Goal: Check status

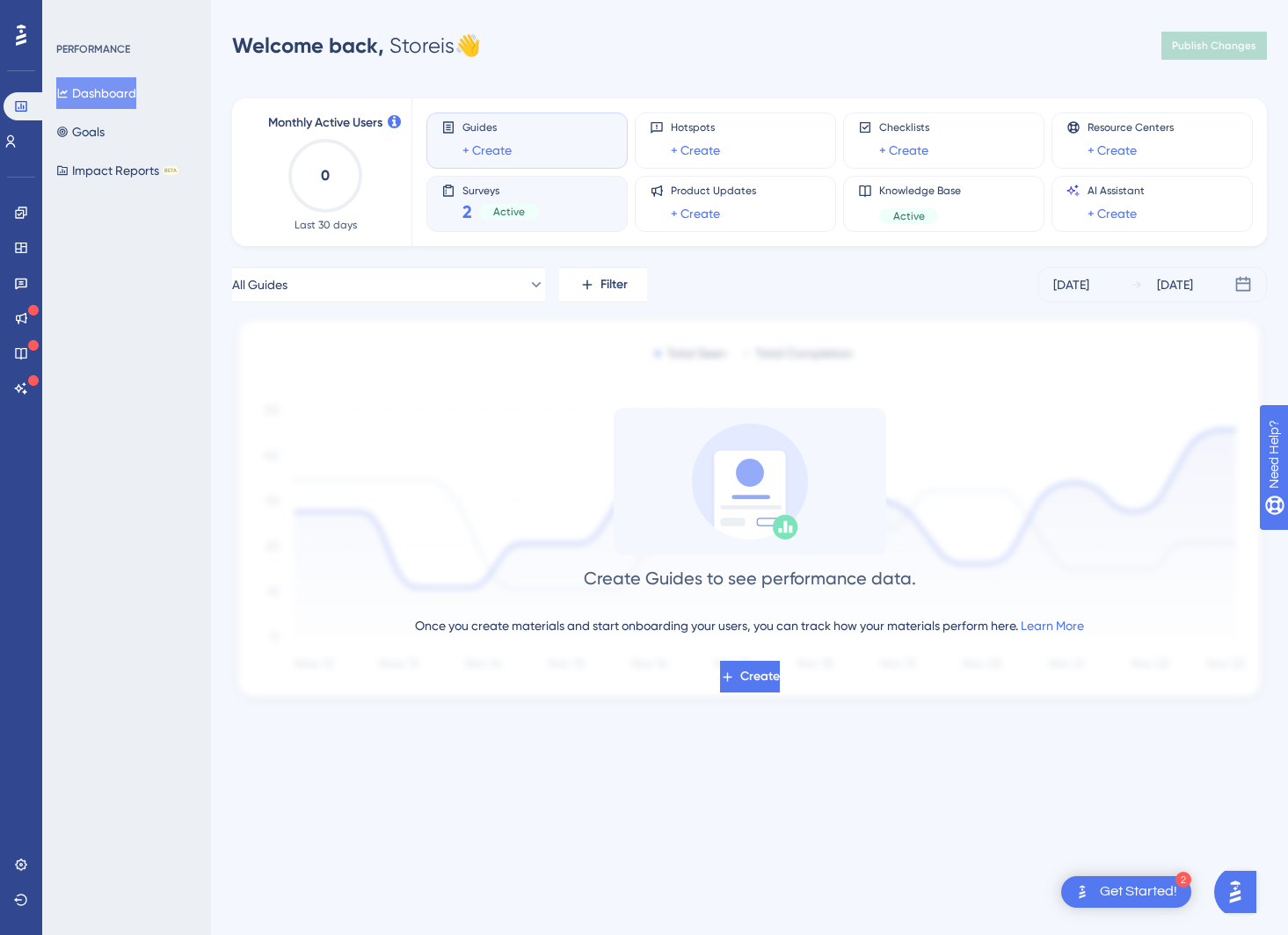
click at [462, 205] on span "2" at bounding box center [467, 211] width 10 height 24
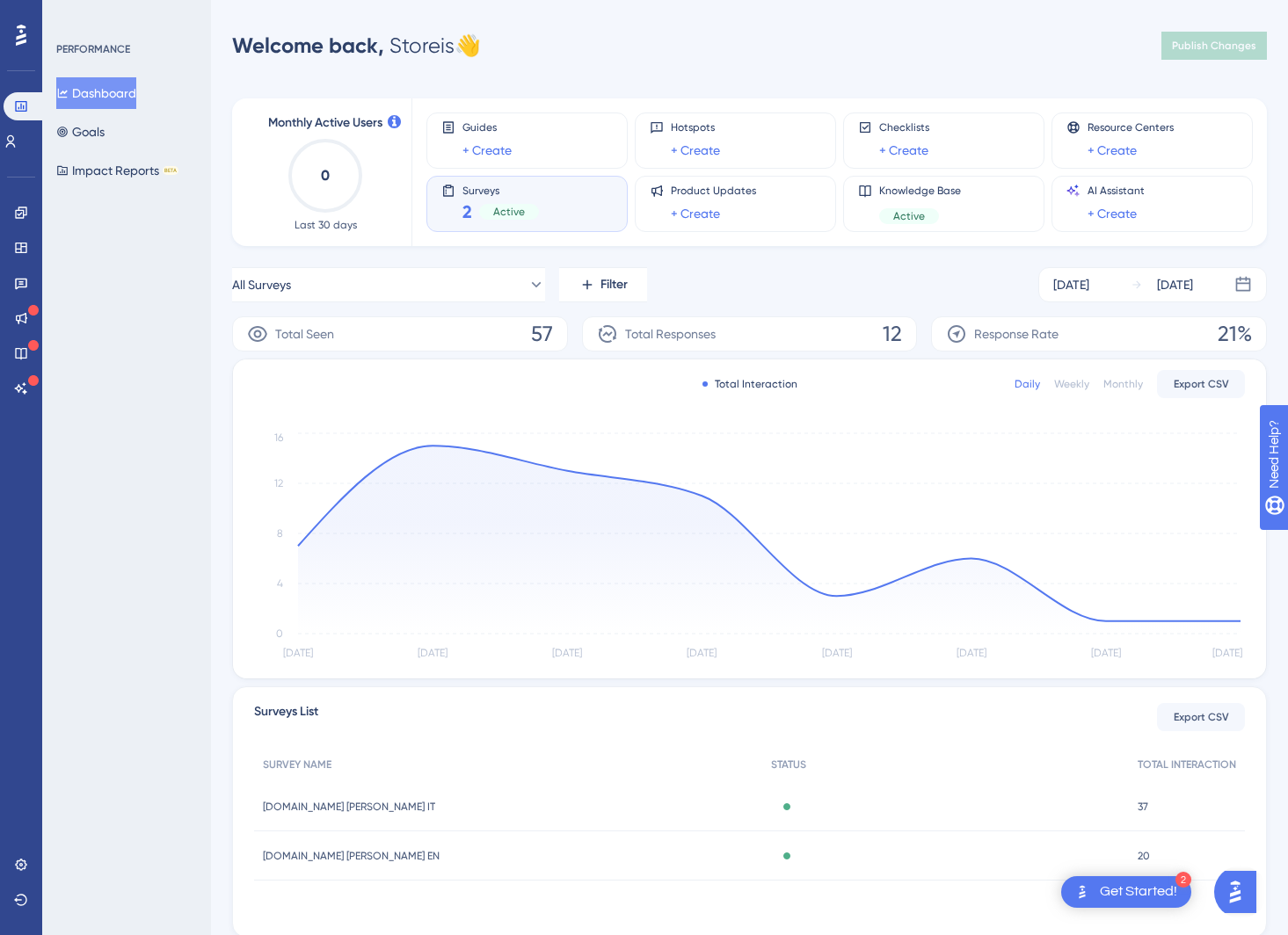
scroll to position [59, 0]
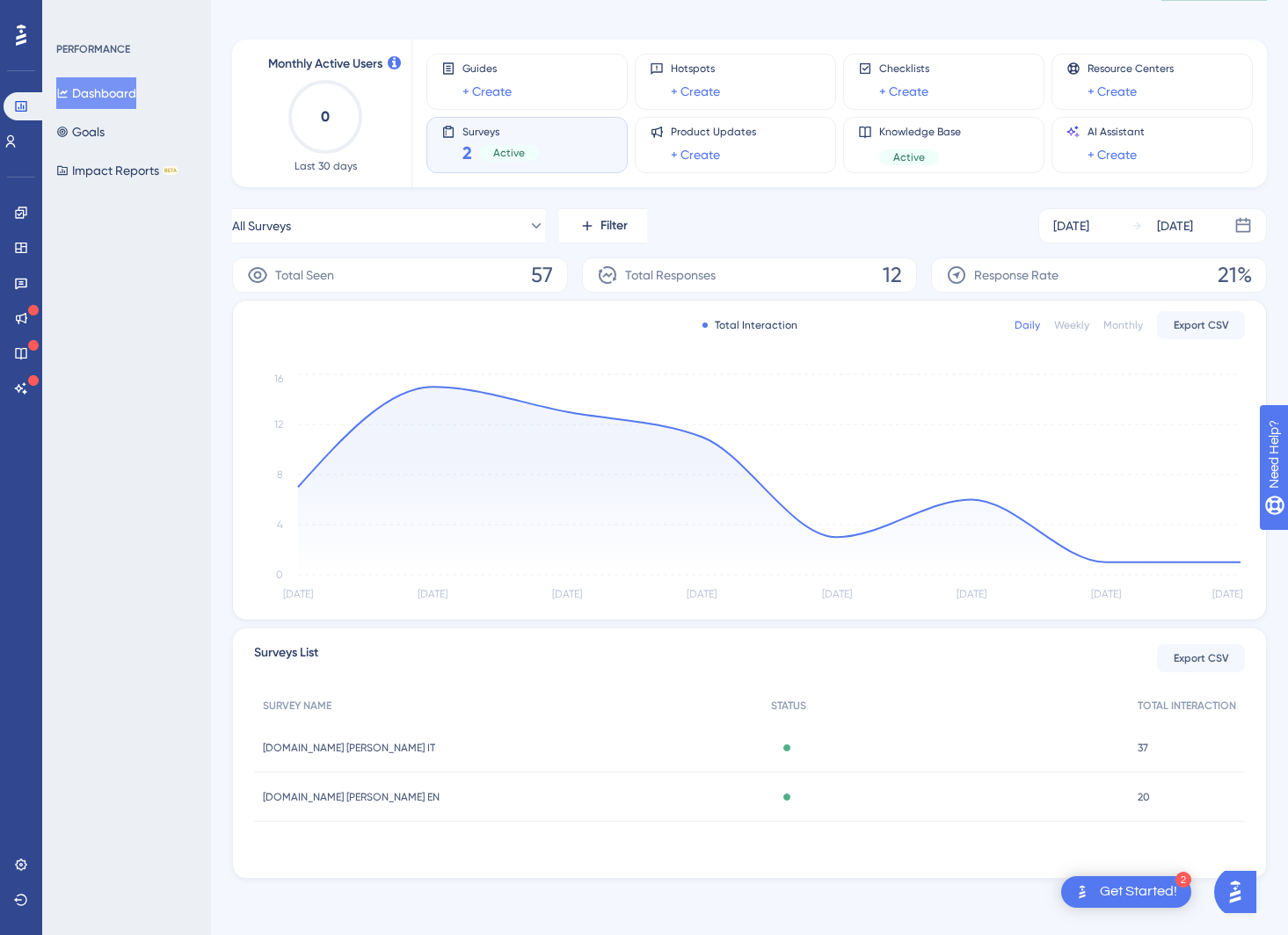
click at [345, 752] on span "[DOMAIN_NAME] [PERSON_NAME] IT" at bounding box center [349, 747] width 172 height 15
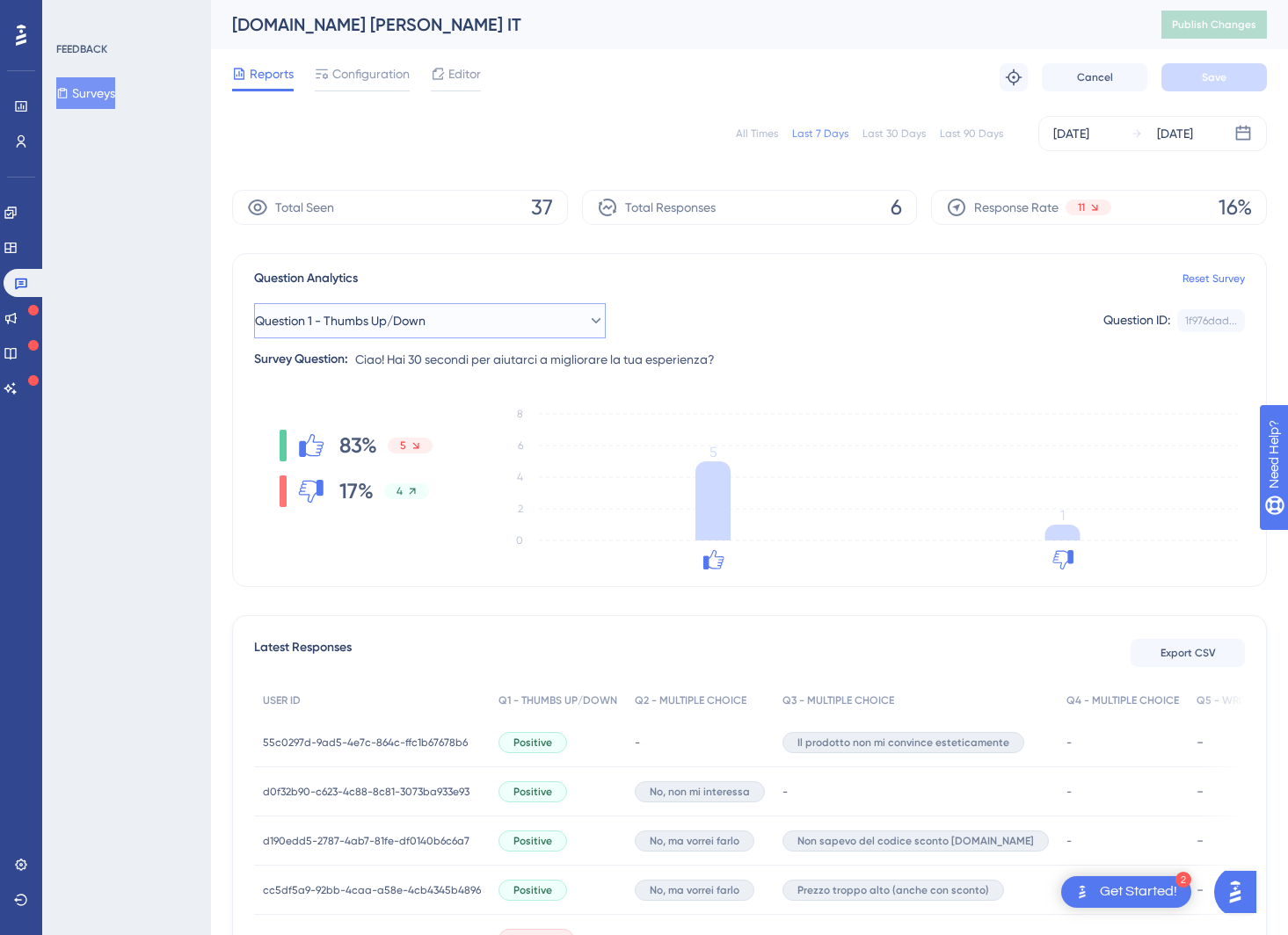
click at [459, 324] on button "Question 1 - Thumbs Up/Down" at bounding box center [430, 321] width 352 height 35
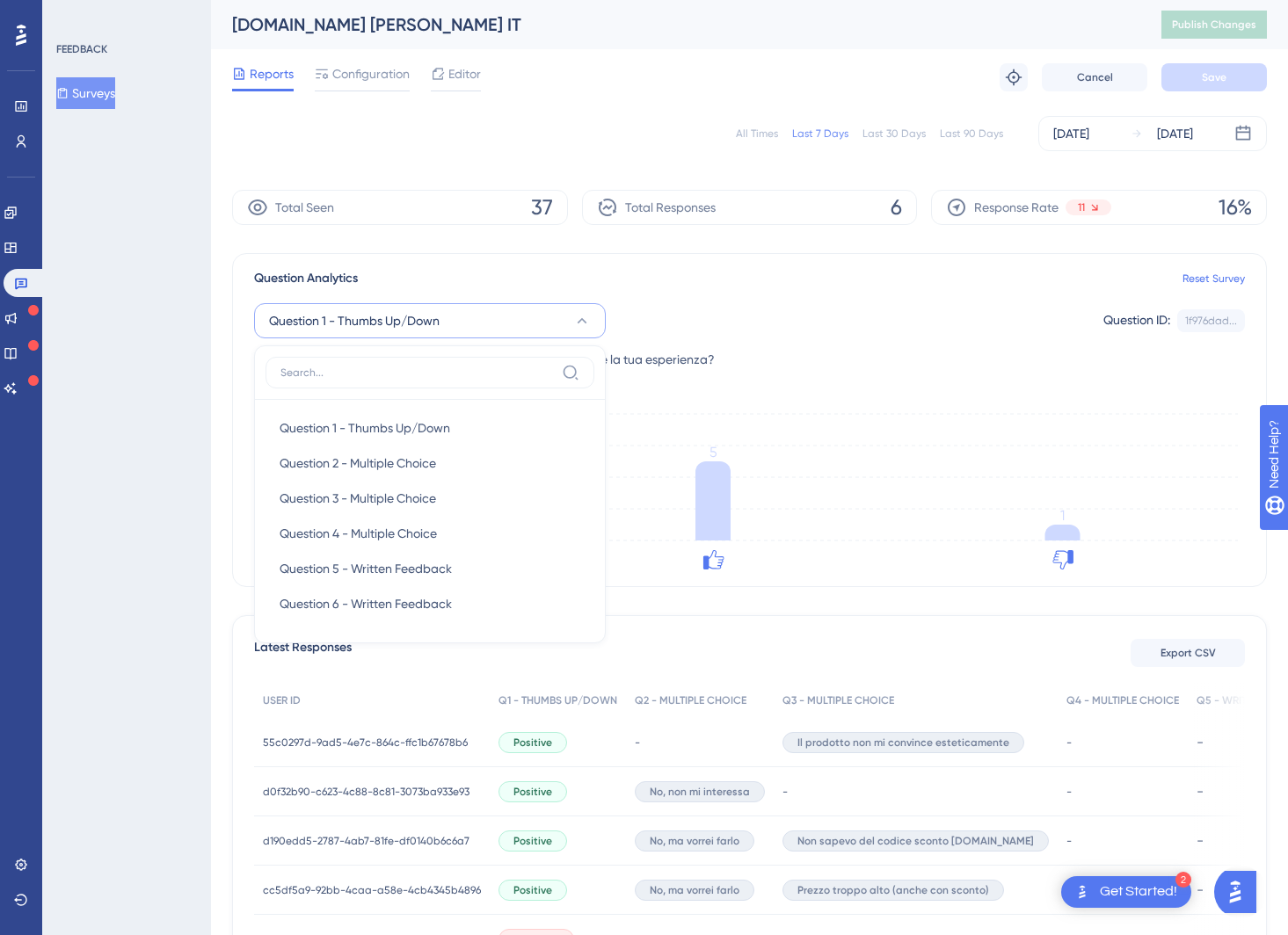
scroll to position [26, 0]
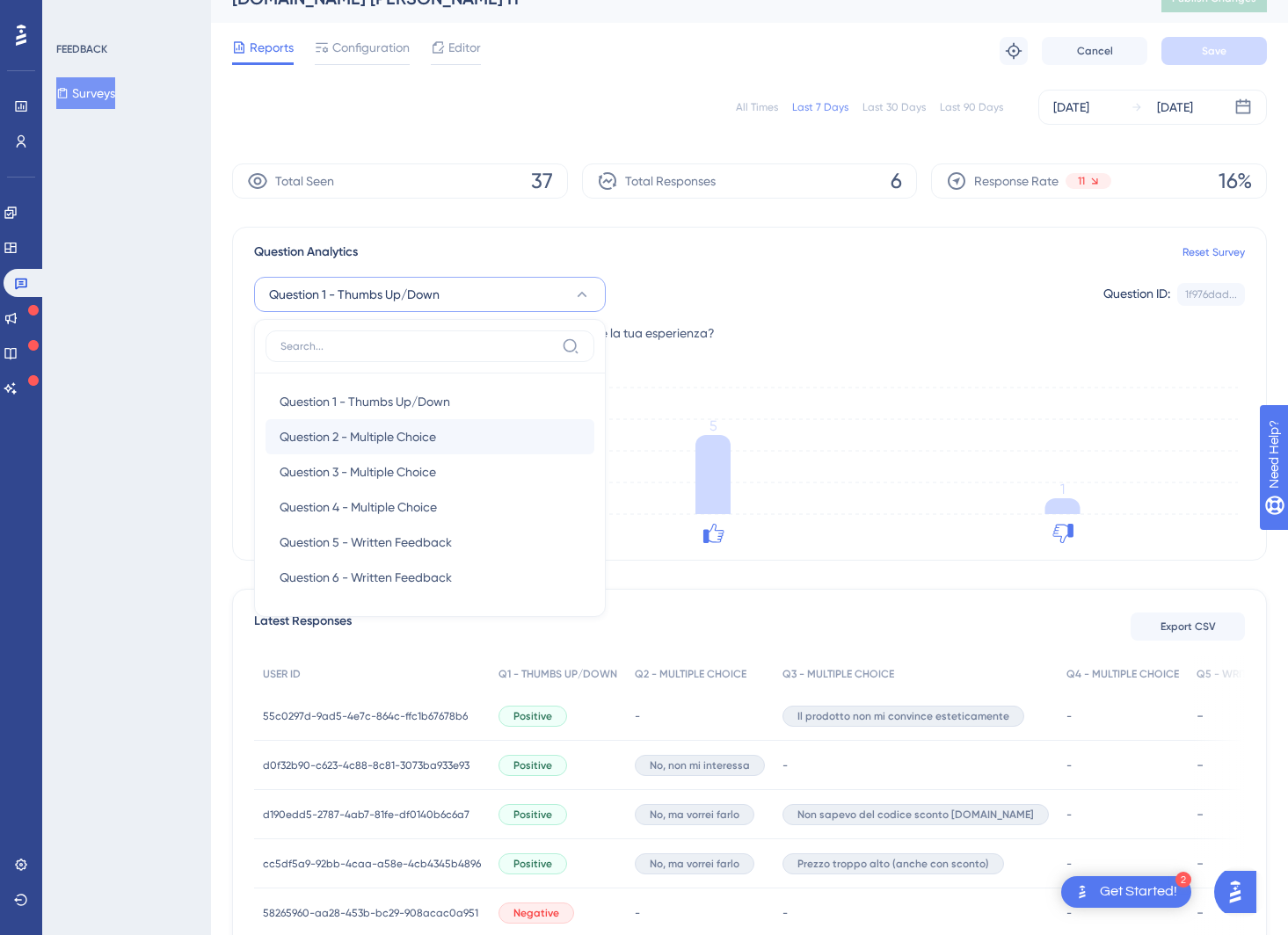
click at [395, 437] on span "Question 2 - Multiple Choice" at bounding box center [358, 437] width 157 height 21
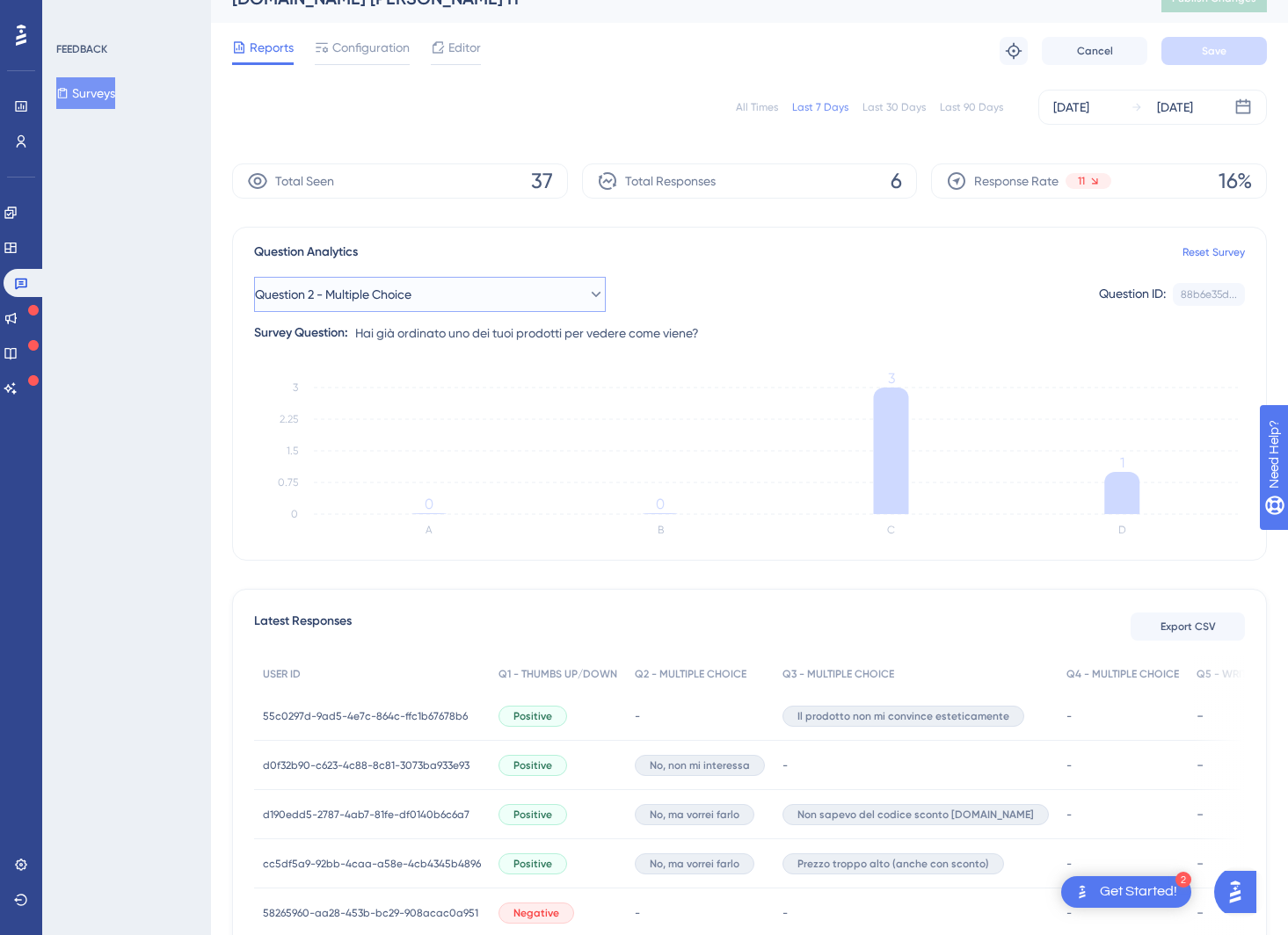
click at [441, 295] on button "Question 2 - Multiple Choice" at bounding box center [430, 294] width 352 height 35
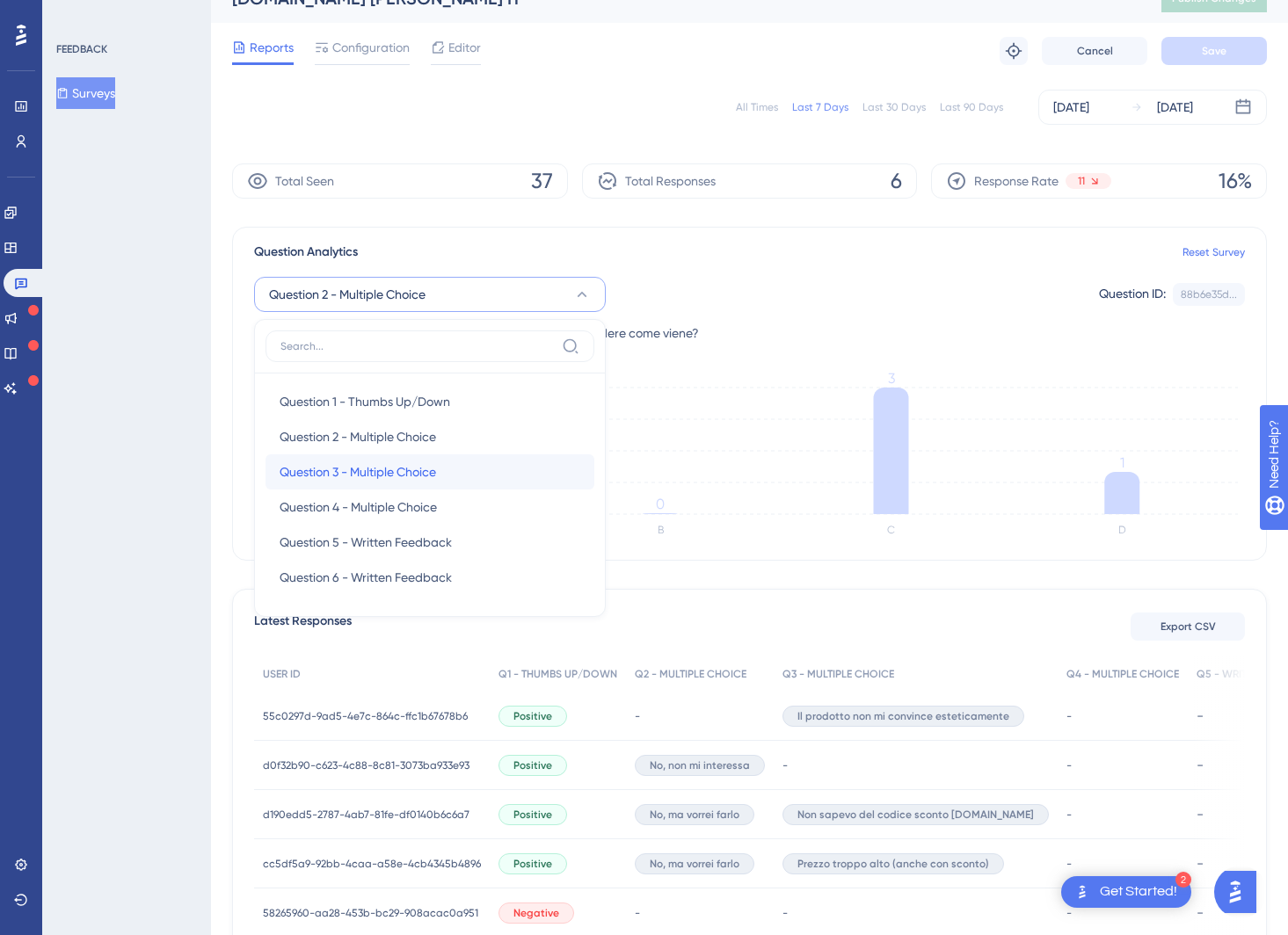
click at [398, 482] on div "Question 3 - Multiple Choice Question 3 - Multiple Choice" at bounding box center [429, 472] width 301 height 35
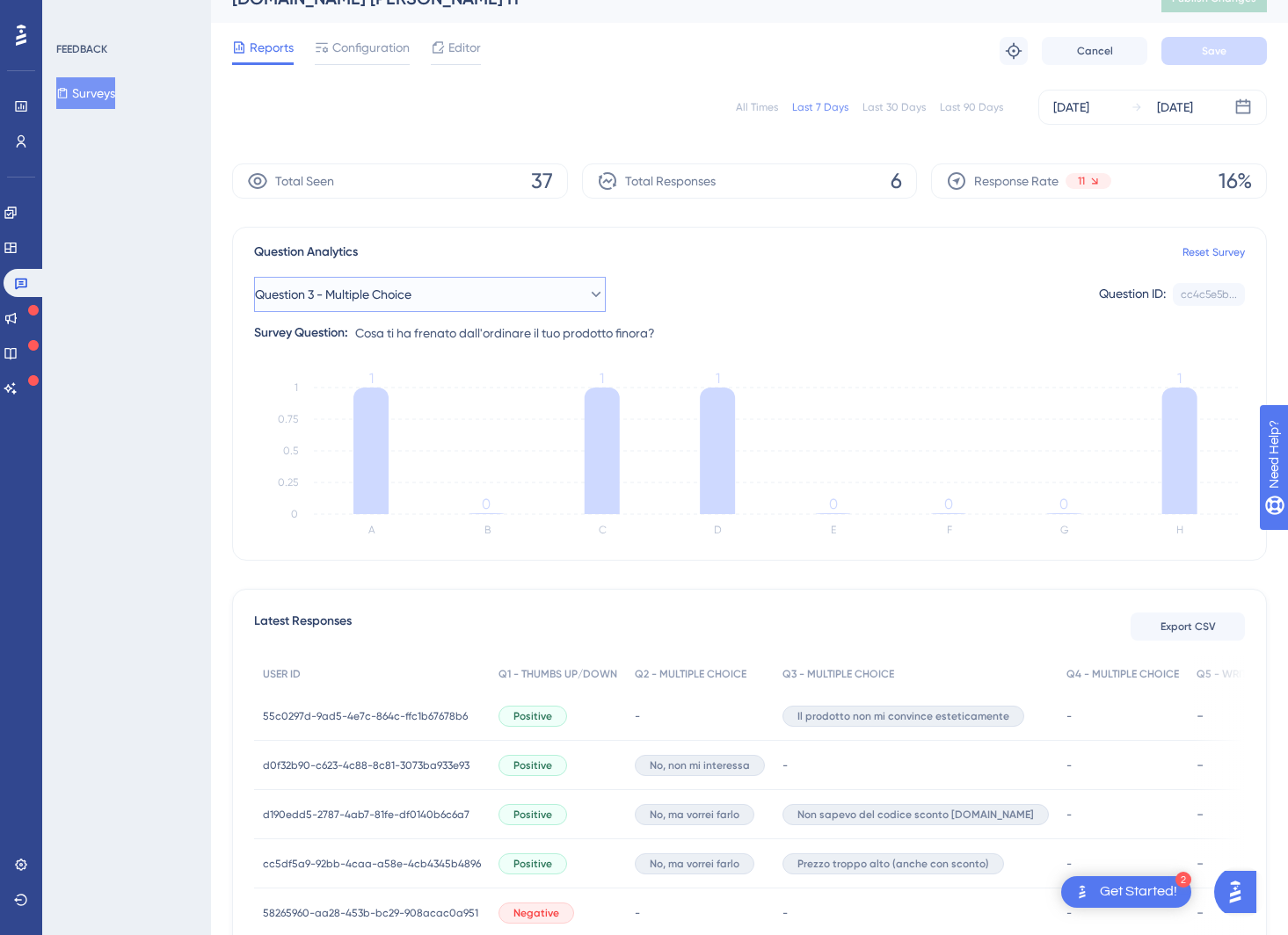
click at [443, 279] on button "Question 3 - Multiple Choice" at bounding box center [430, 294] width 352 height 35
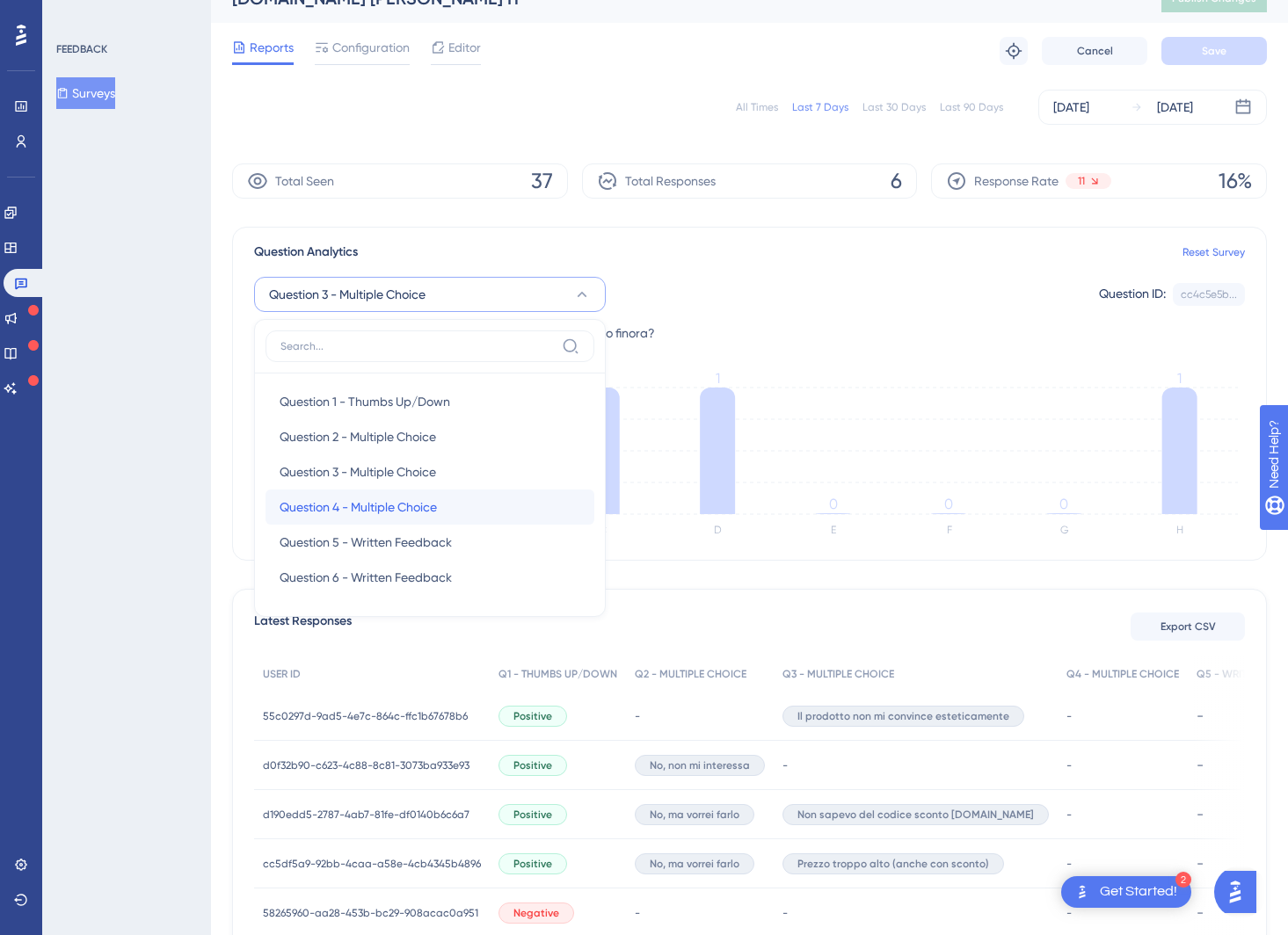
click at [376, 501] on span "Question 4 - Multiple Choice" at bounding box center [358, 508] width 158 height 21
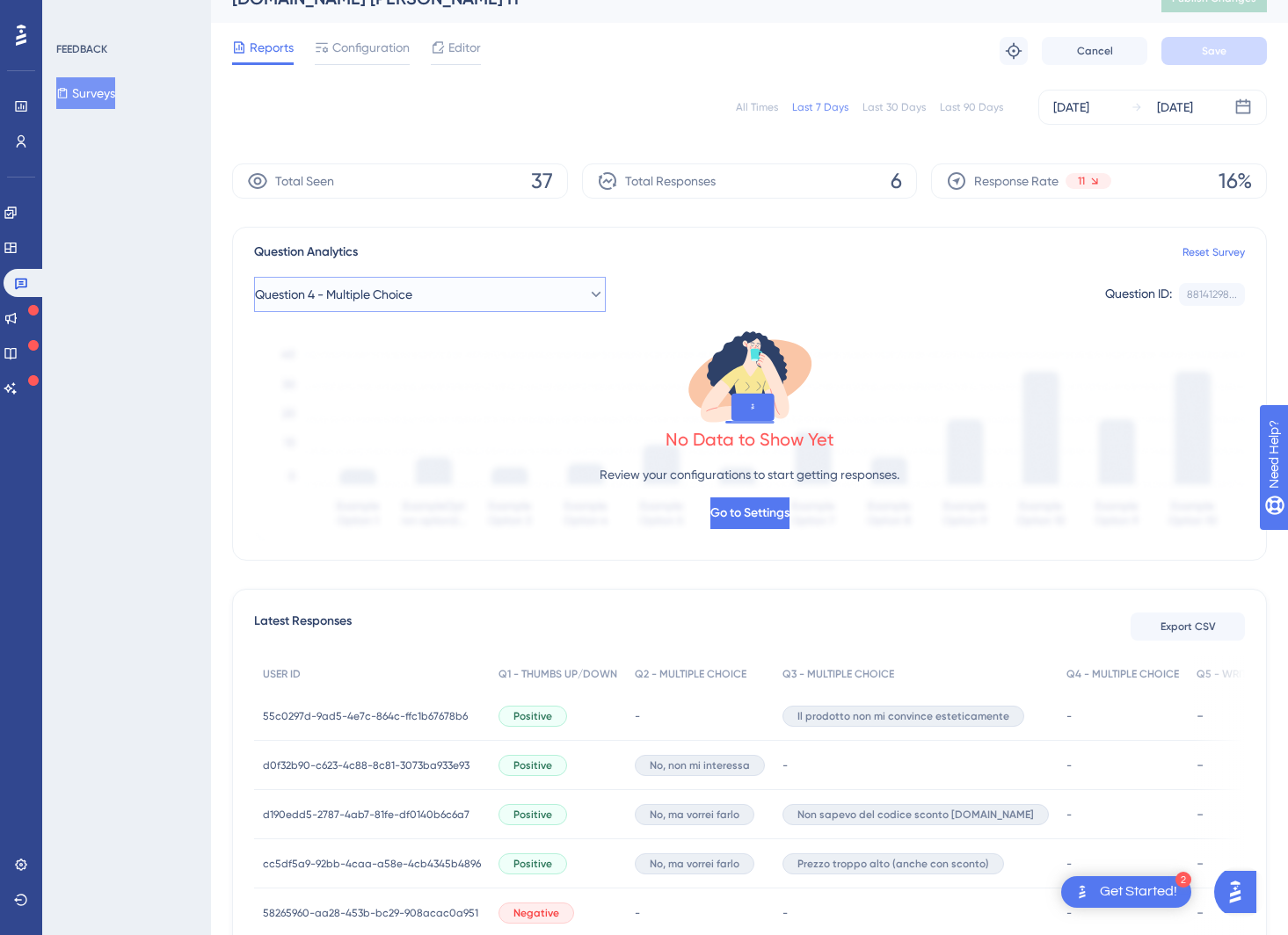
click at [507, 302] on button "Question 4 - Multiple Choice" at bounding box center [430, 294] width 352 height 35
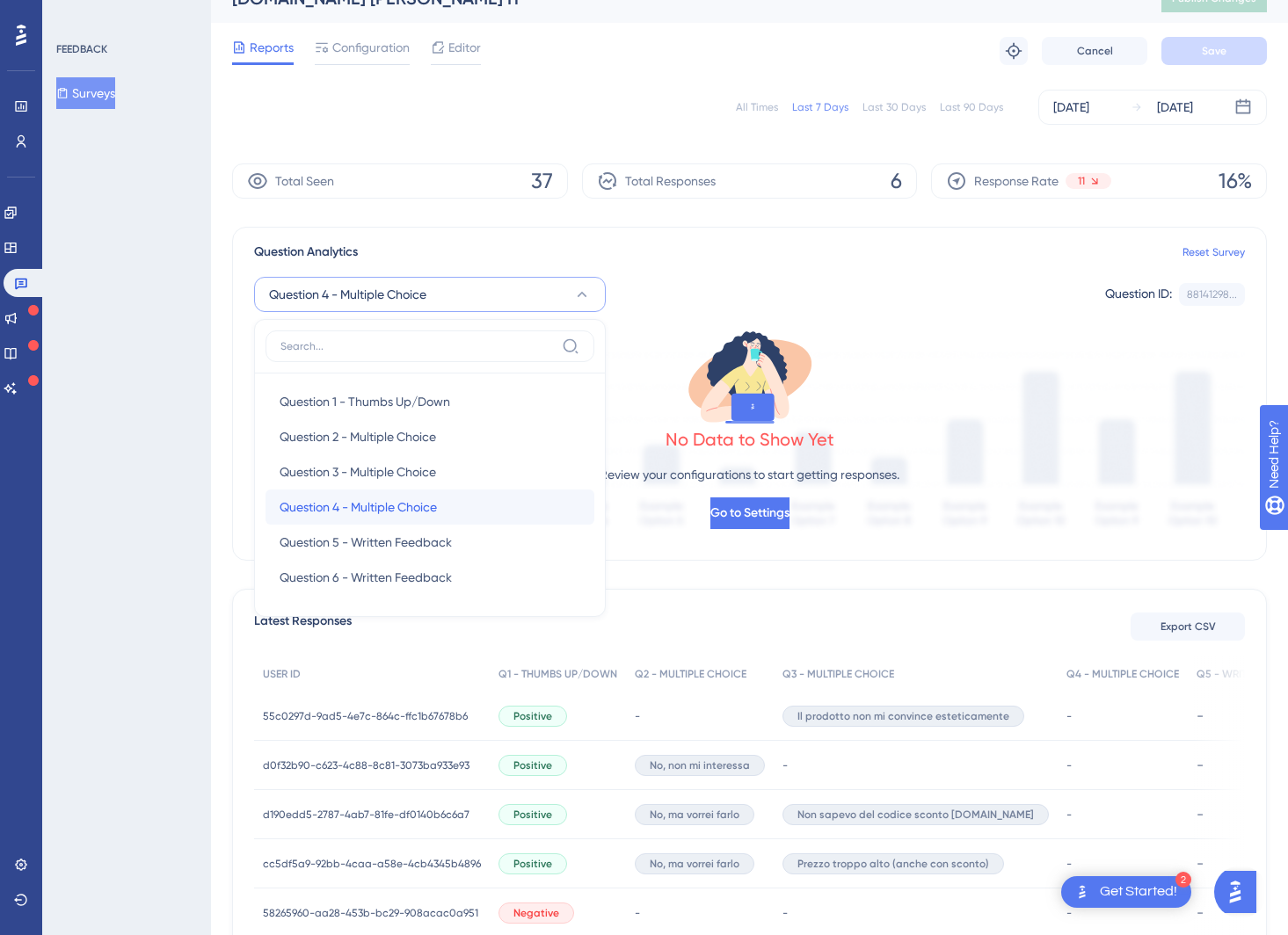
click at [423, 509] on span "Question 4 - Multiple Choice" at bounding box center [358, 508] width 158 height 21
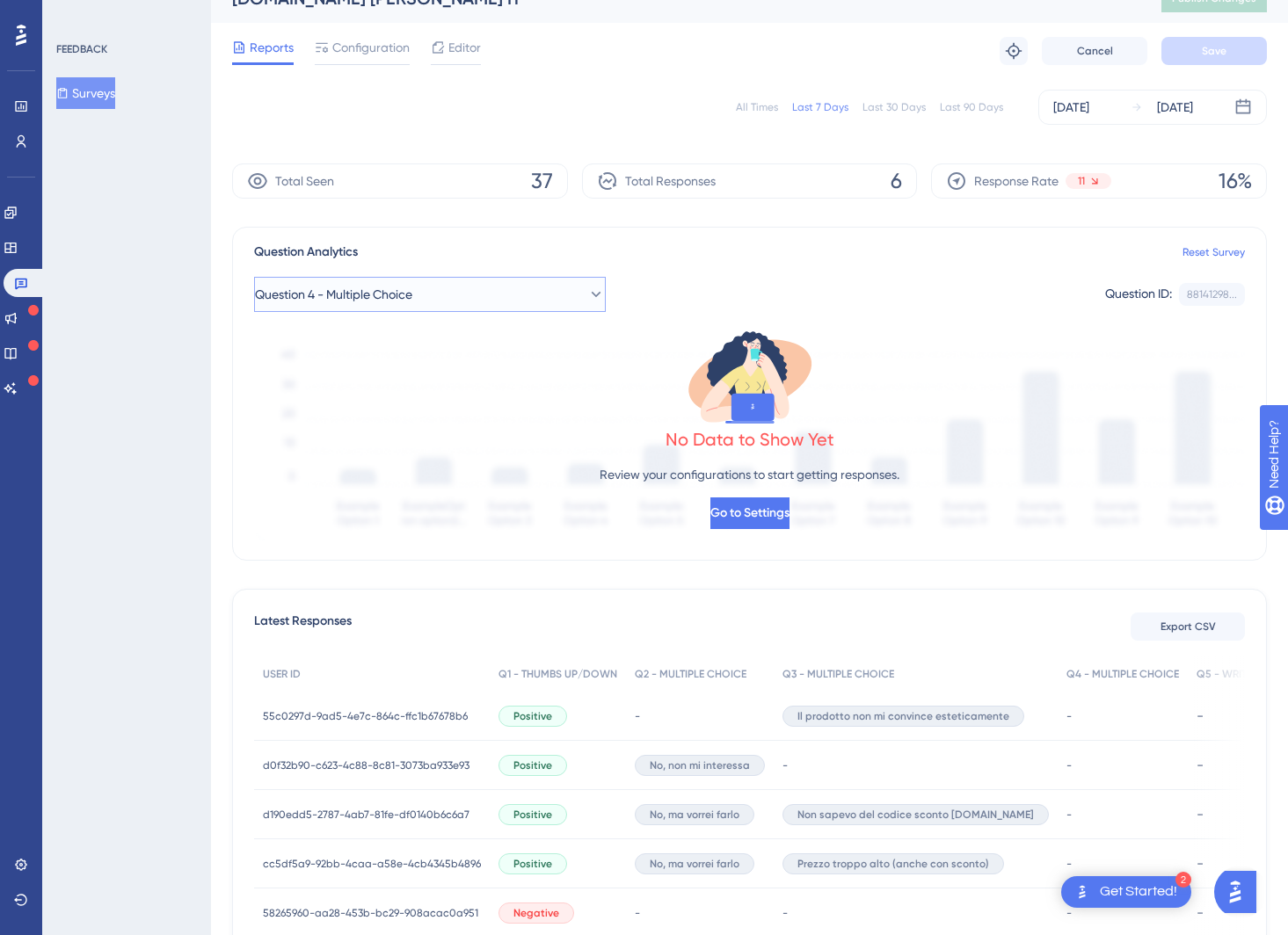
click at [497, 304] on button "Question 4 - Multiple Choice" at bounding box center [430, 294] width 352 height 35
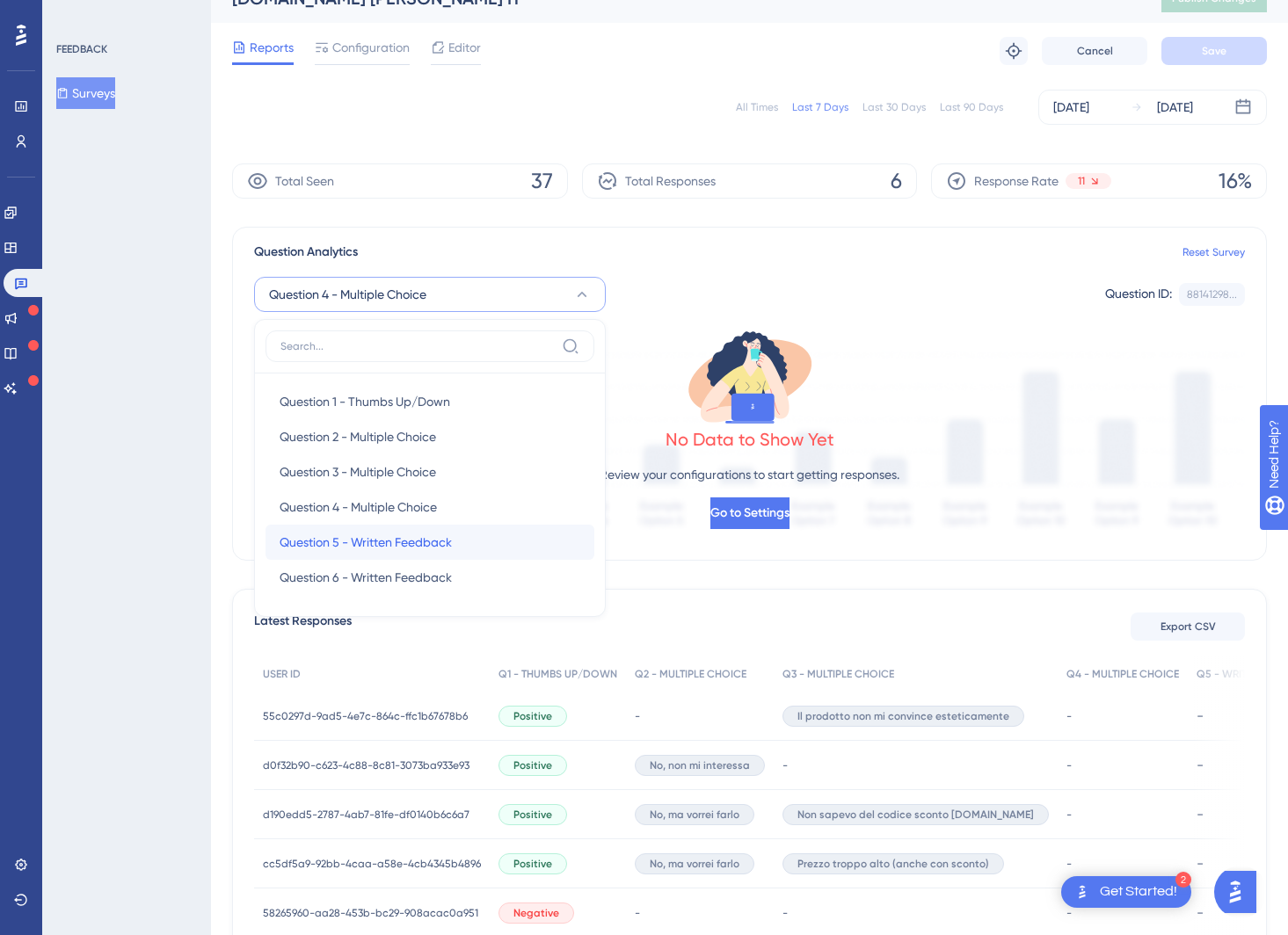
click at [402, 530] on div "Question 5 - Written Feedback Question 5 - Written Feedback" at bounding box center [429, 542] width 301 height 35
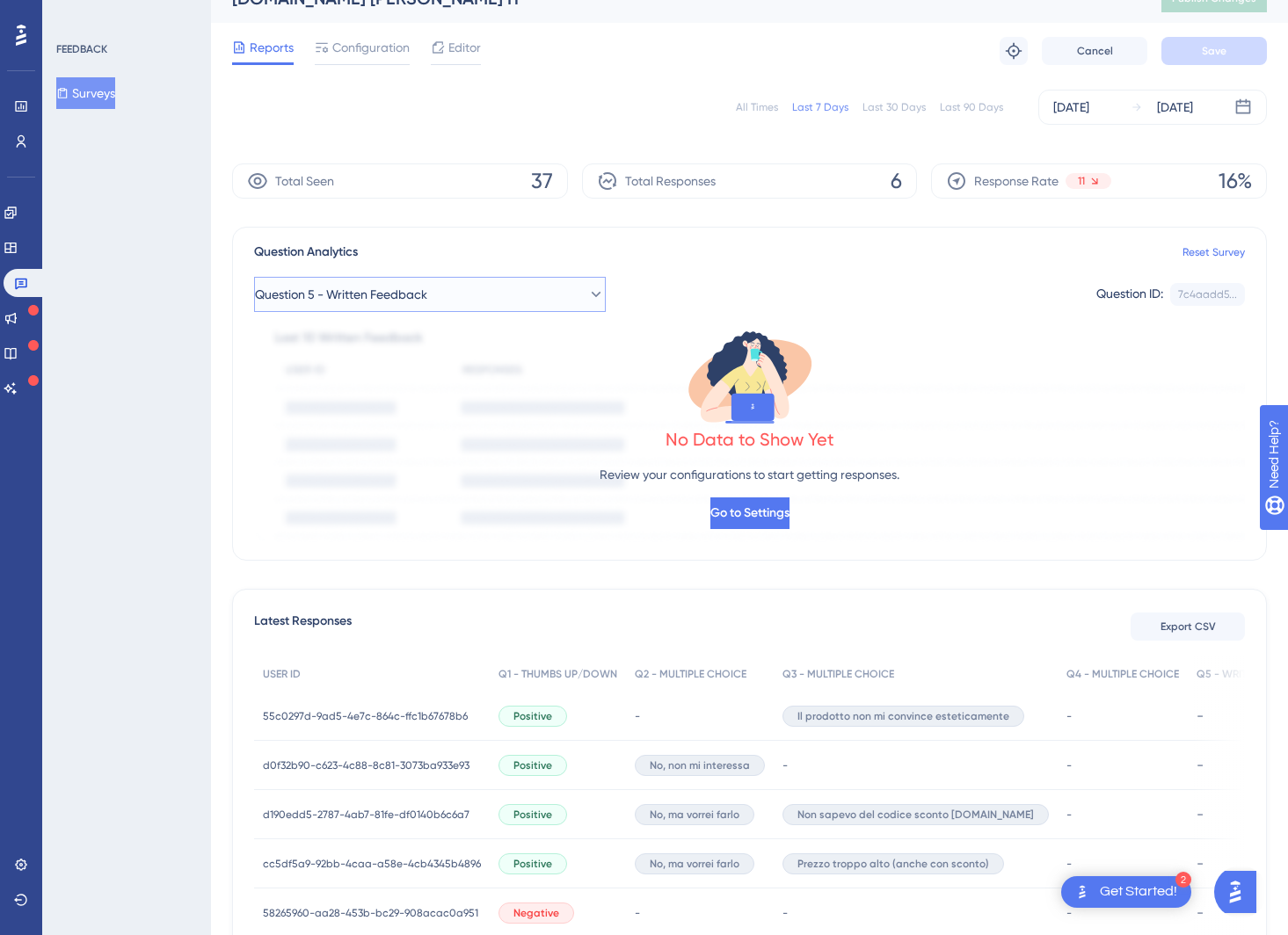
click at [476, 289] on button "Question 5 - Written Feedback" at bounding box center [430, 294] width 352 height 35
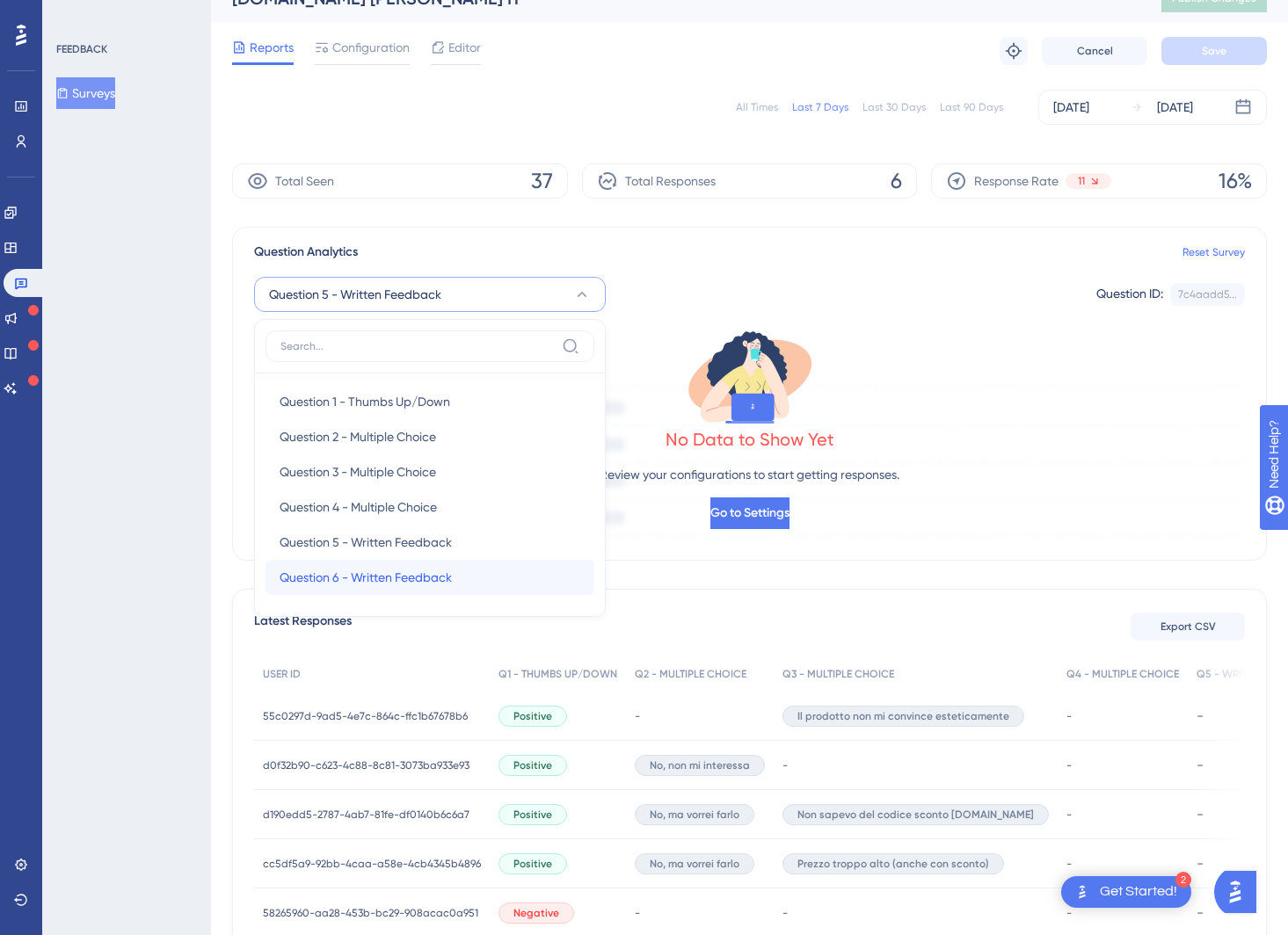
click at [384, 574] on span "Question 6 - Written Feedback" at bounding box center [366, 577] width 172 height 21
